Goal: Navigation & Orientation: Find specific page/section

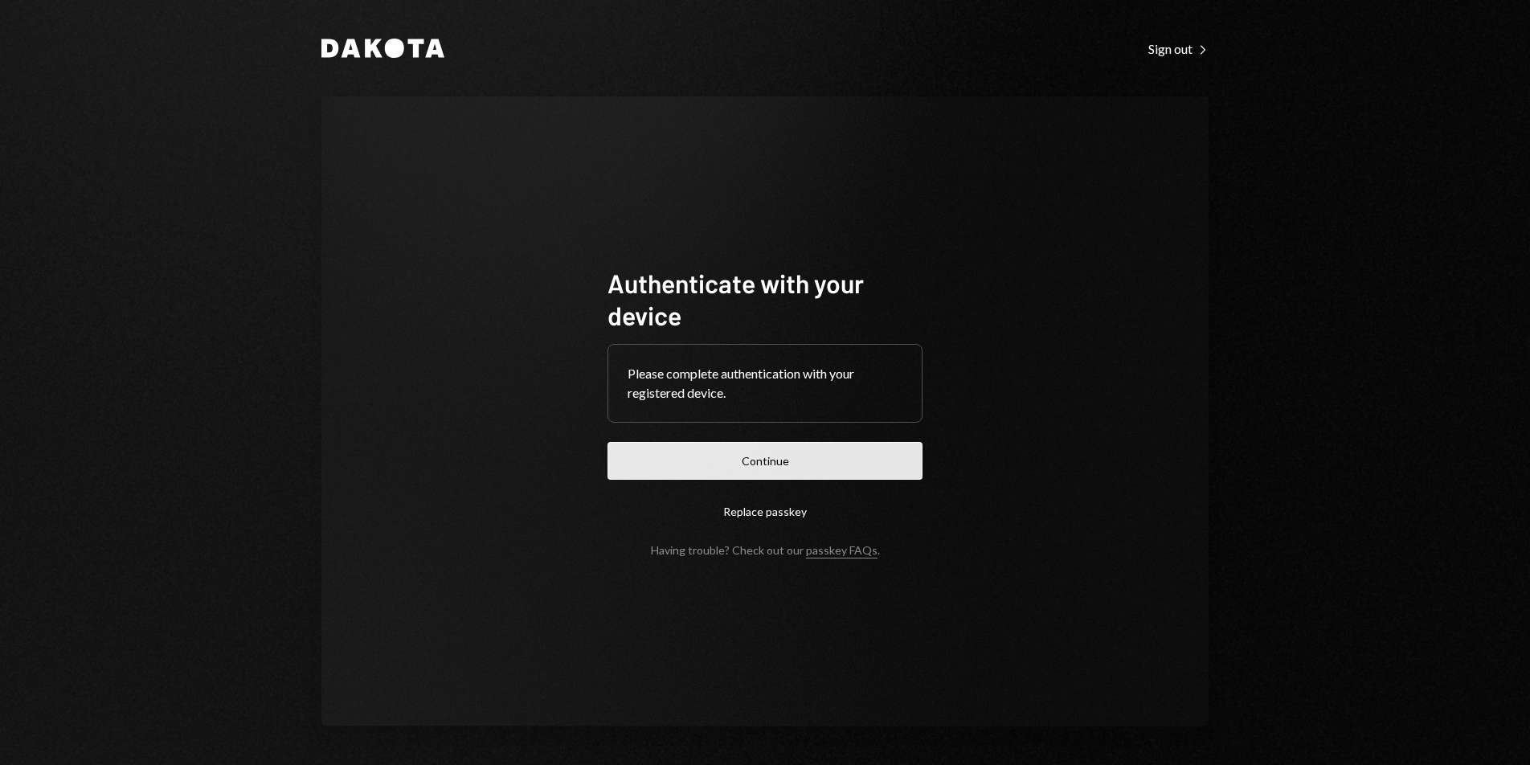
click at [824, 468] on button "Continue" at bounding box center [764, 461] width 315 height 38
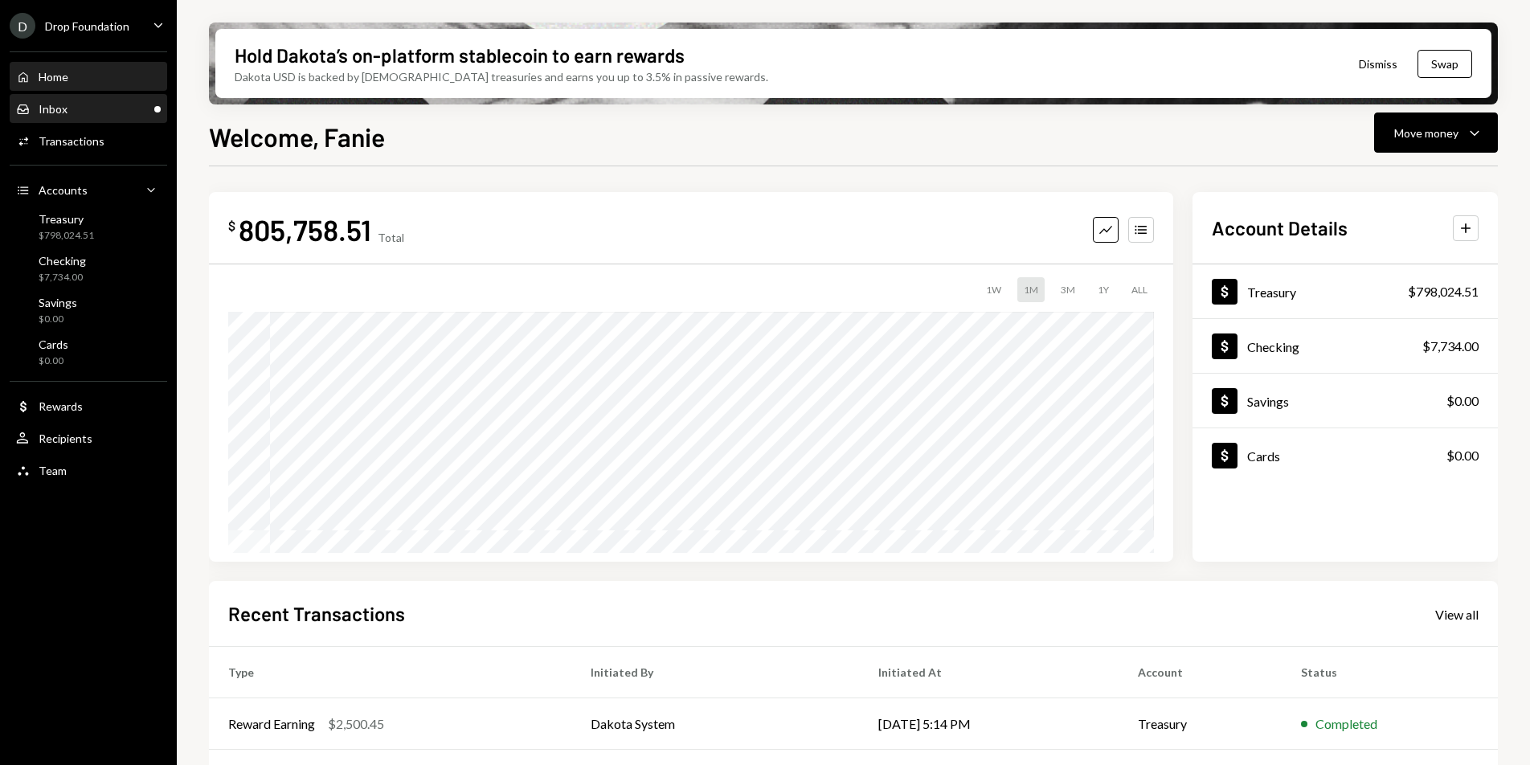
click at [46, 110] on div "Inbox" at bounding box center [53, 109] width 29 height 14
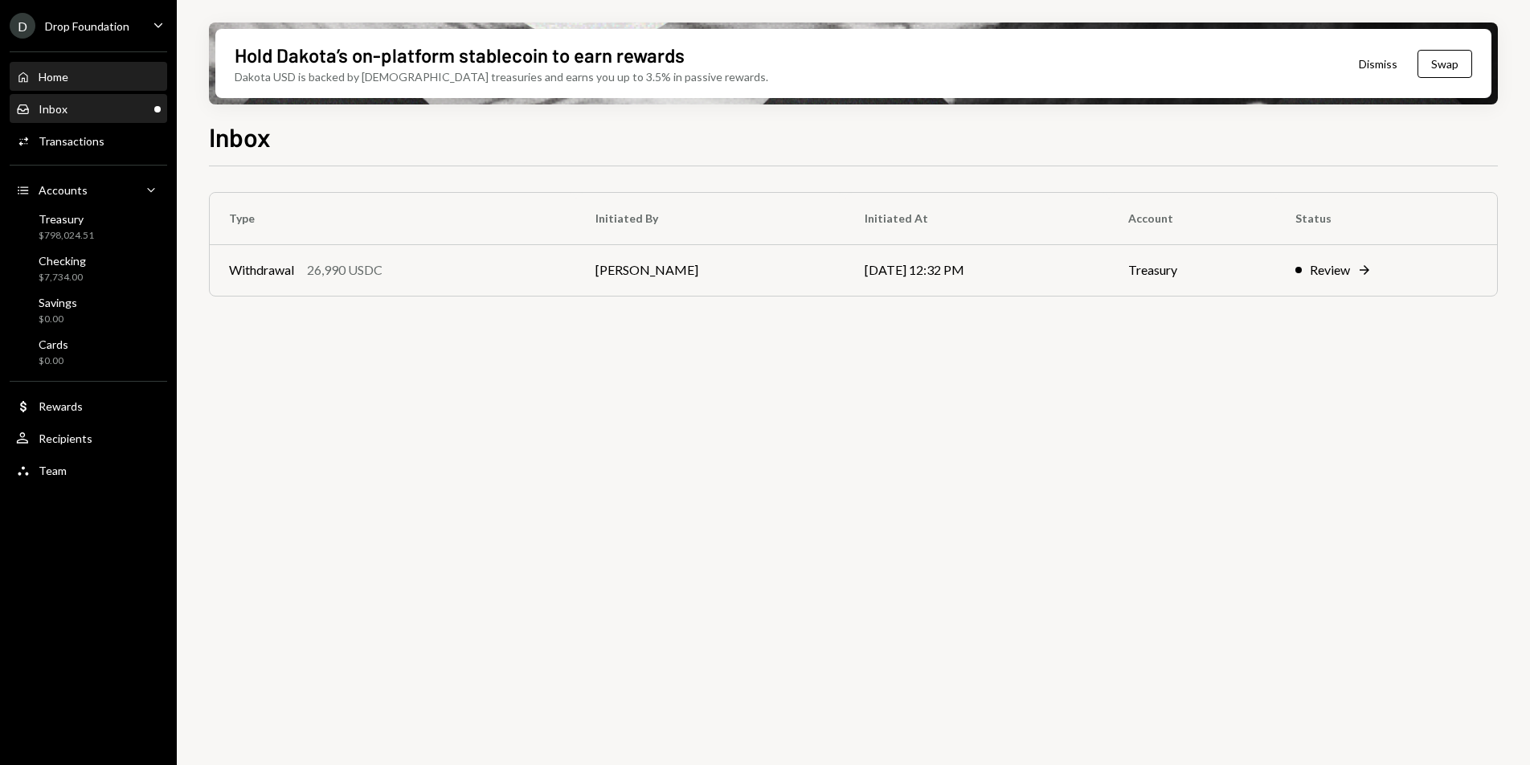
click at [69, 74] on div "Home Home" at bounding box center [88, 77] width 145 height 14
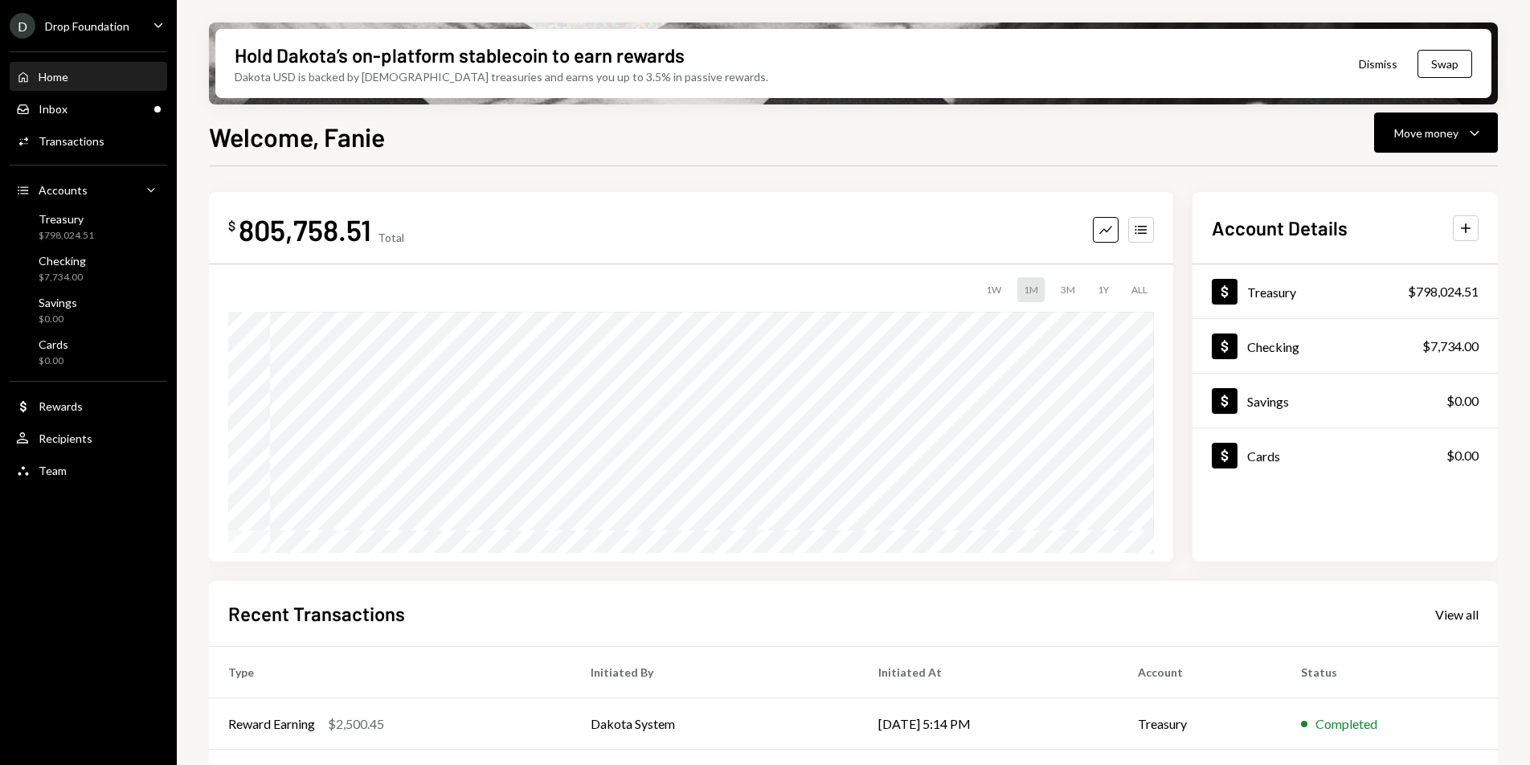
click at [119, 28] on div "Drop Foundation" at bounding box center [87, 26] width 84 height 14
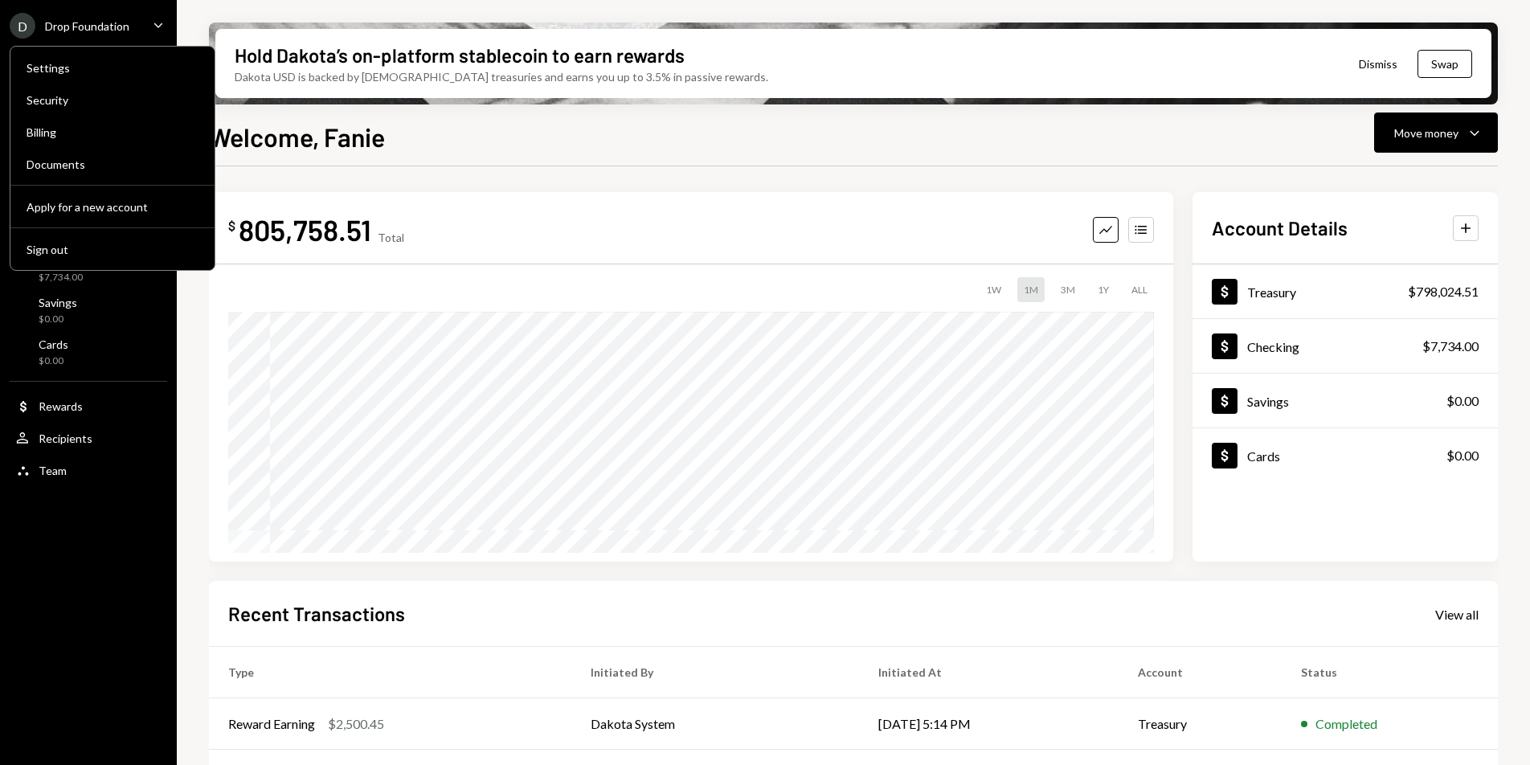
click at [345, 148] on h1 "Welcome, Fanie" at bounding box center [297, 137] width 176 height 32
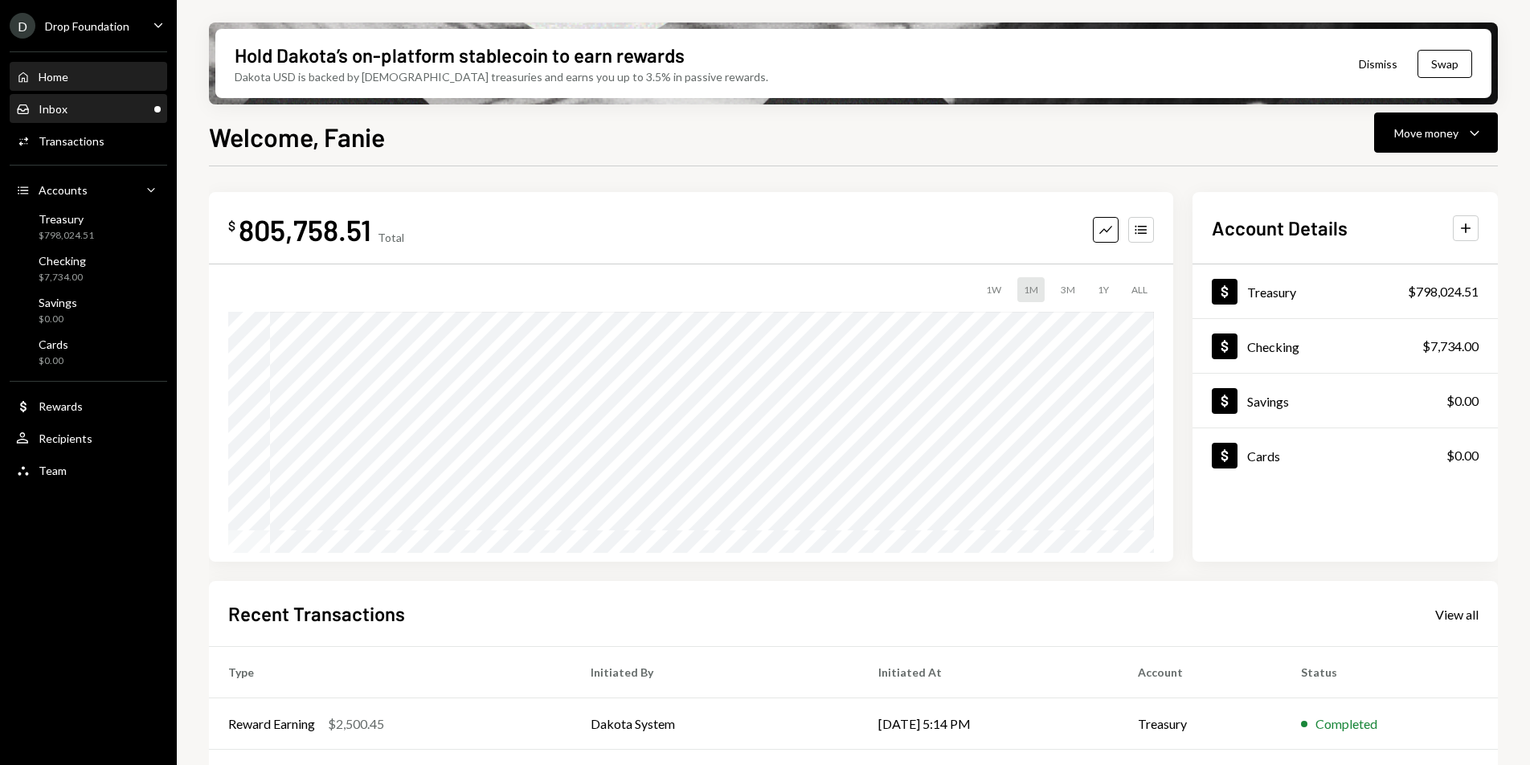
click at [110, 112] on div "Inbox Inbox" at bounding box center [88, 109] width 145 height 14
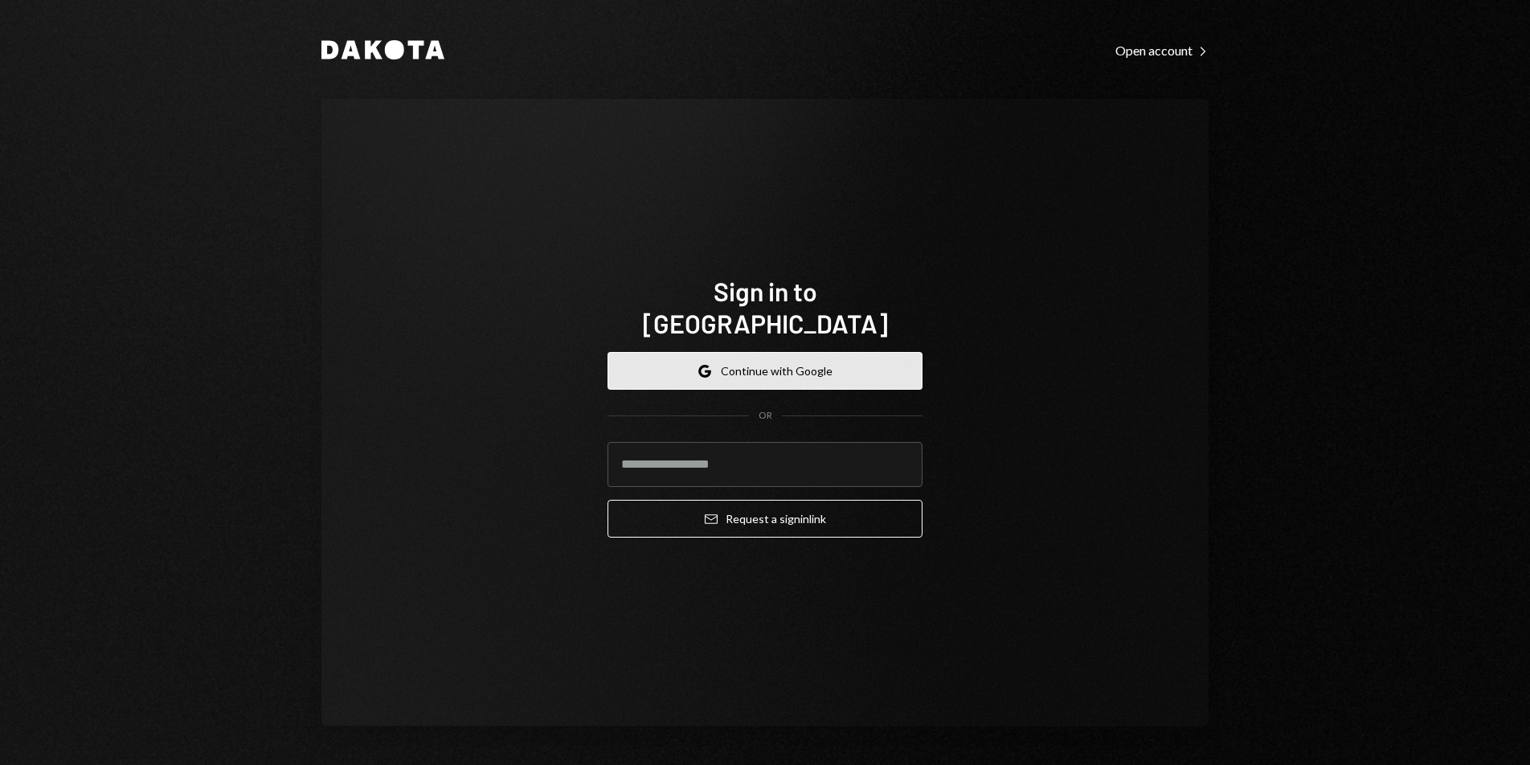
click at [789, 352] on button "Google Continue with Google" at bounding box center [764, 371] width 315 height 38
